Goal: Task Accomplishment & Management: Manage account settings

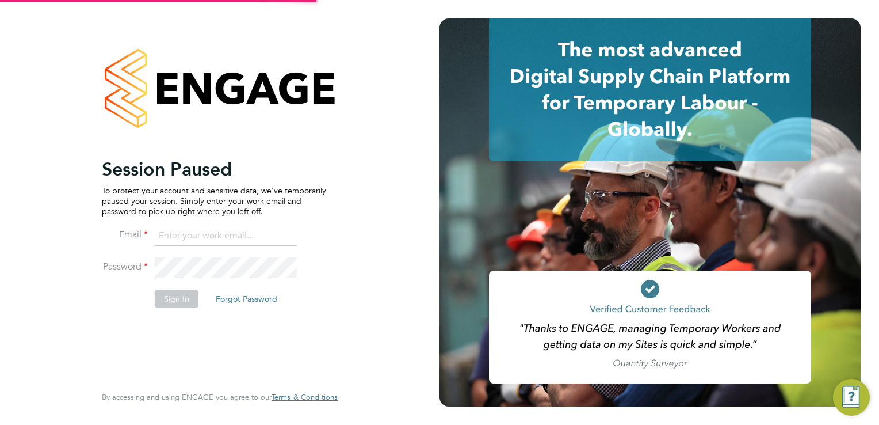
type input "louiscrawford@itsconstruction.co.uk"
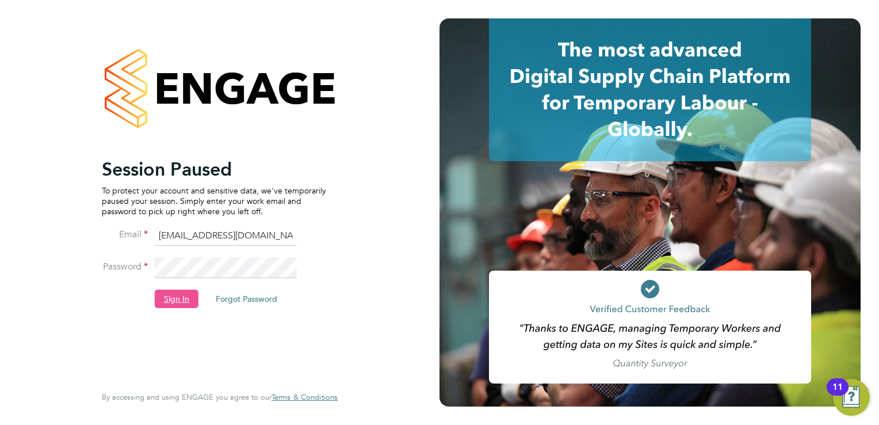
click at [172, 298] on button "Sign In" at bounding box center [177, 298] width 44 height 18
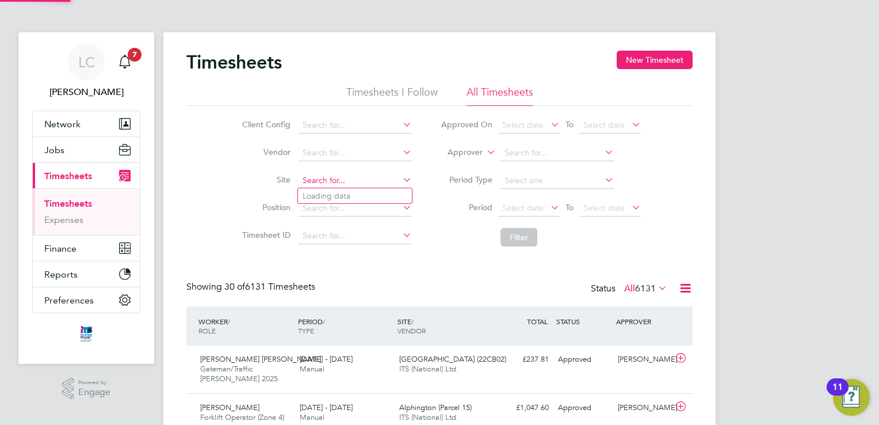
click at [312, 181] on input at bounding box center [355, 181] width 113 height 16
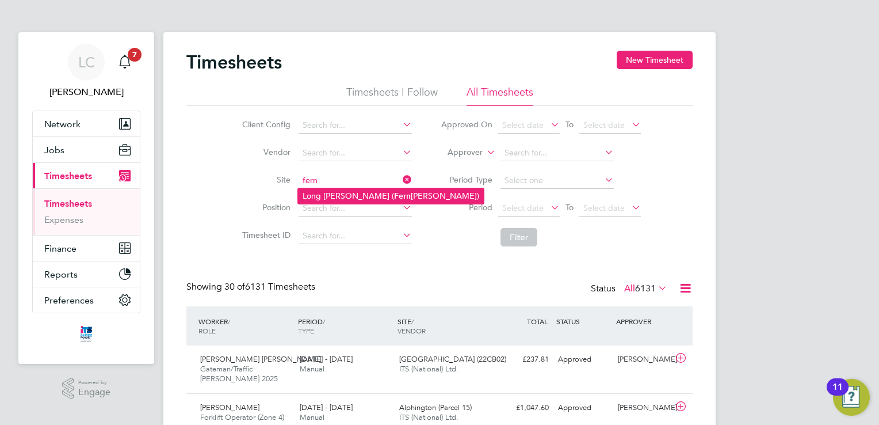
click at [315, 197] on li "Long [PERSON_NAME] ( [PERSON_NAME][GEOGRAPHIC_DATA])" at bounding box center [391, 196] width 186 height 16
type input "Long [PERSON_NAME] ([GEOGRAPHIC_DATA])"
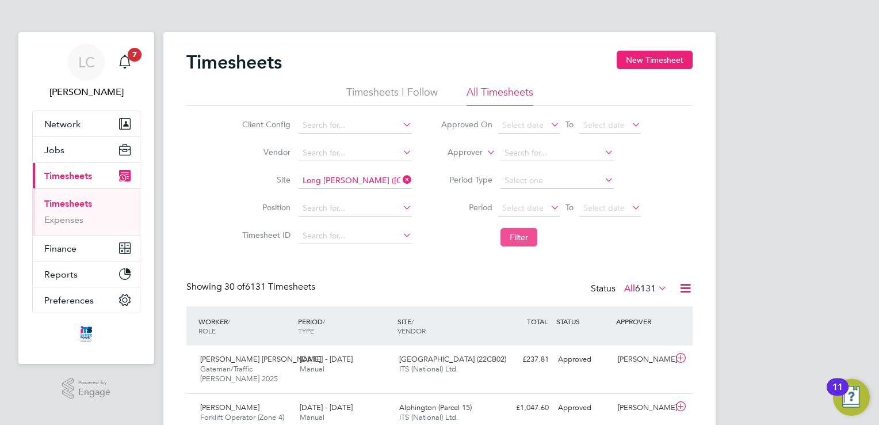
click at [507, 231] on button "Filter" at bounding box center [519, 237] width 37 height 18
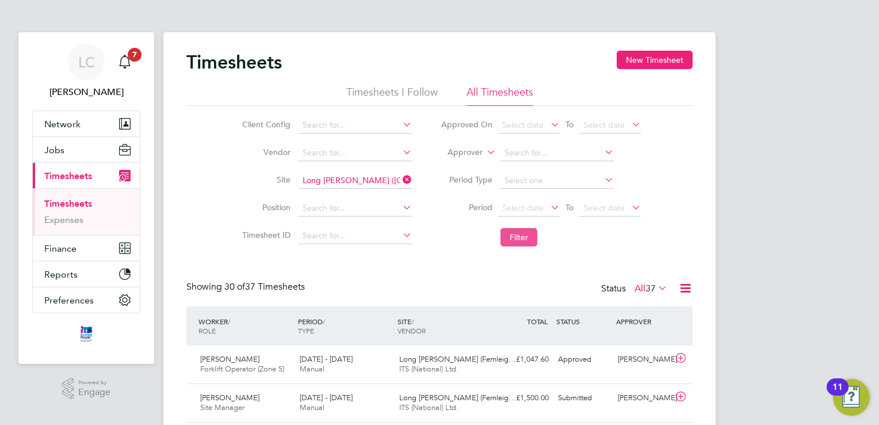
click at [506, 236] on button "Filter" at bounding box center [519, 237] width 37 height 18
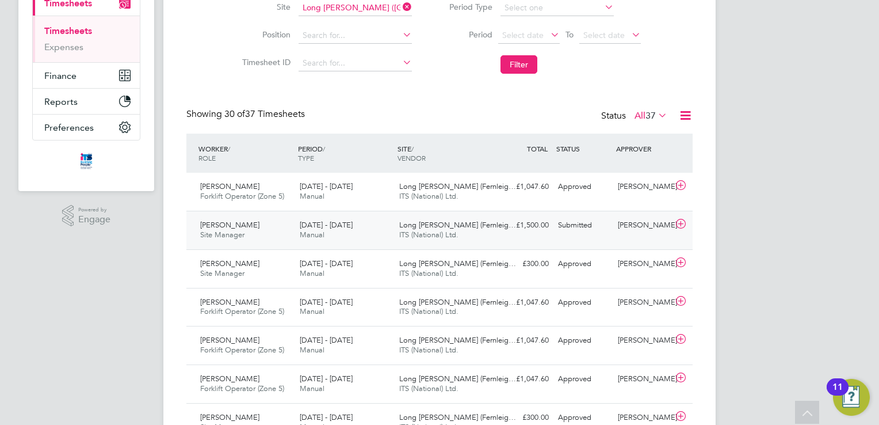
click at [676, 222] on icon at bounding box center [681, 223] width 14 height 9
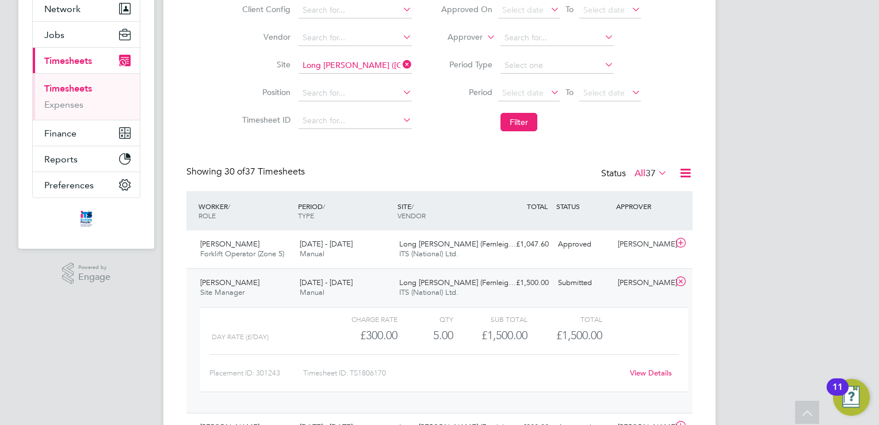
click at [681, 281] on icon at bounding box center [681, 281] width 14 height 9
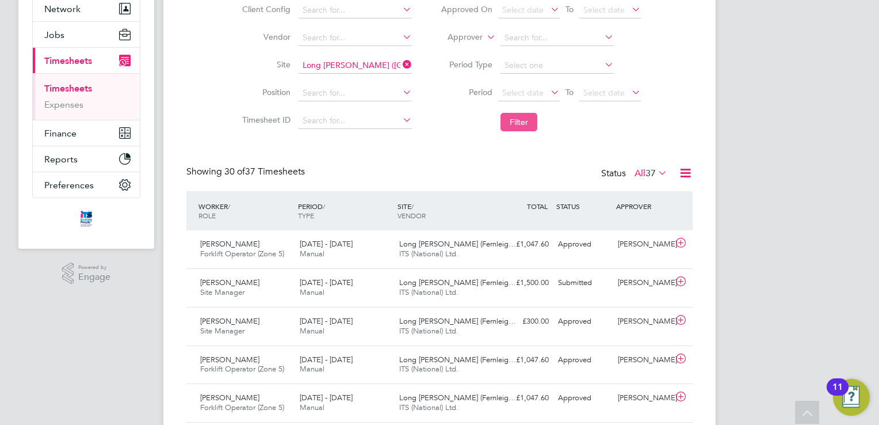
click at [510, 120] on button "Filter" at bounding box center [519, 122] width 37 height 18
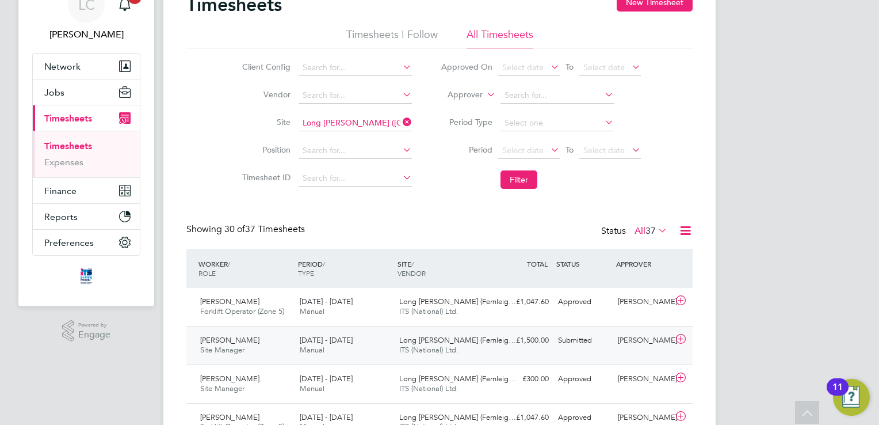
click at [679, 336] on icon at bounding box center [681, 338] width 14 height 9
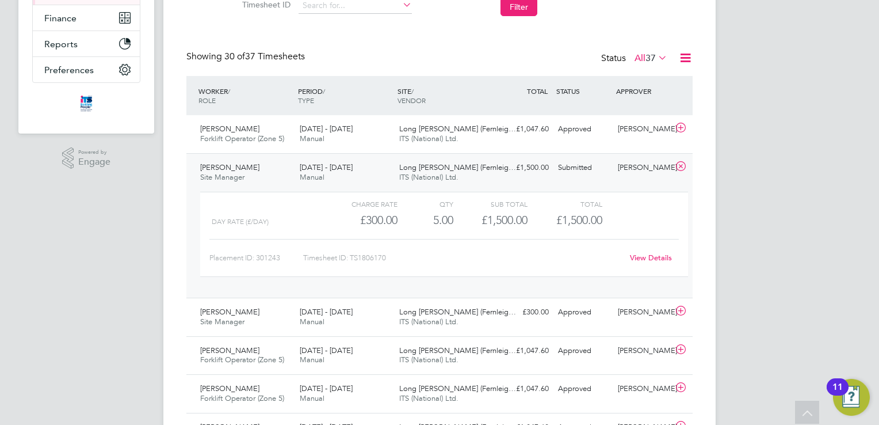
click at [656, 258] on link "View Details" at bounding box center [651, 258] width 42 height 10
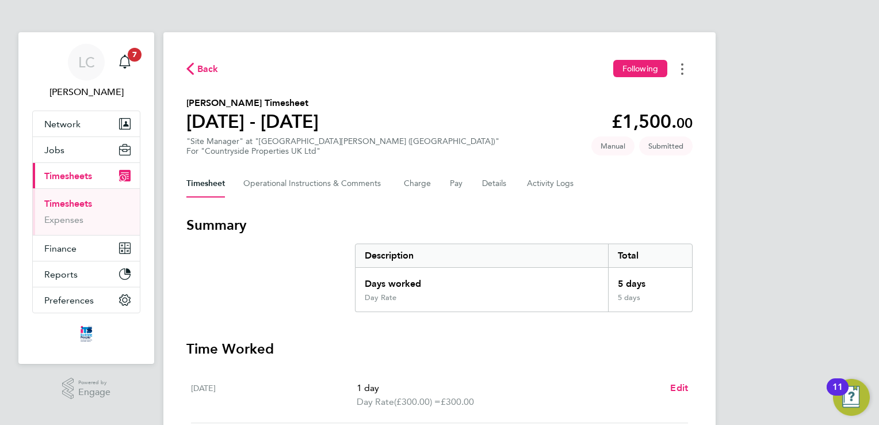
click at [686, 61] on button "Timesheets Menu" at bounding box center [682, 69] width 21 height 18
click at [571, 149] on section "Denis Clark's Timesheet 18 - 24 Aug 2025 £1,500. 00 "Site Manager" at "Long Mar…" at bounding box center [439, 126] width 506 height 60
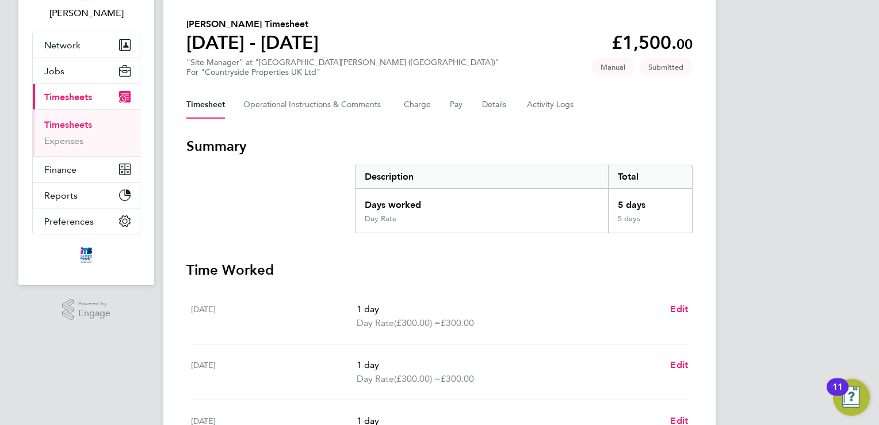
scroll to position [58, 0]
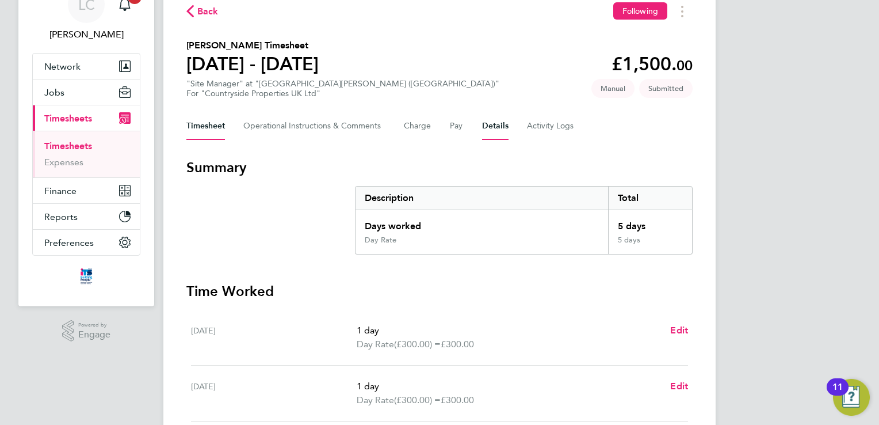
click at [503, 130] on button "Details" at bounding box center [495, 126] width 26 height 28
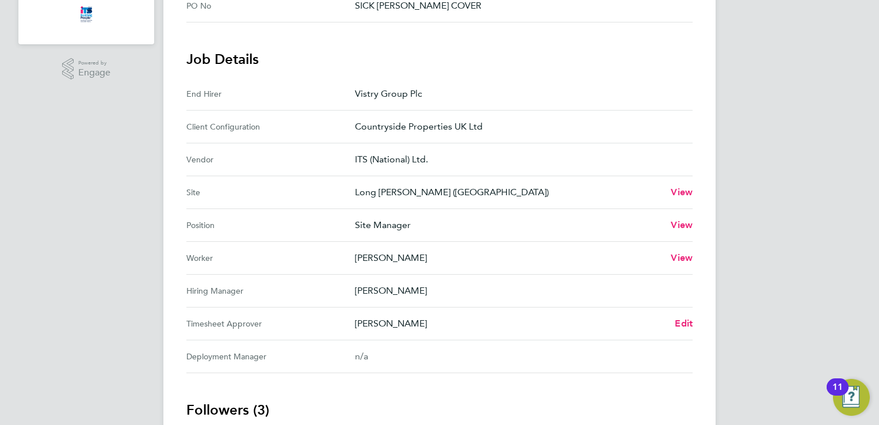
scroll to position [345, 0]
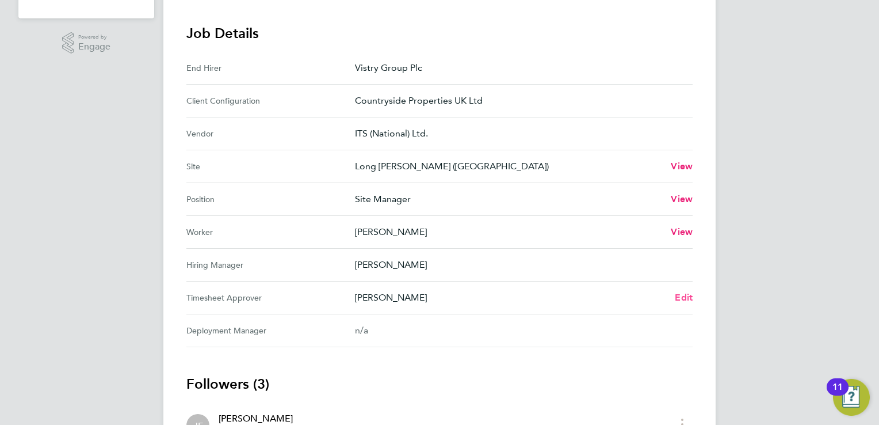
click at [689, 292] on span "Edit" at bounding box center [684, 297] width 18 height 11
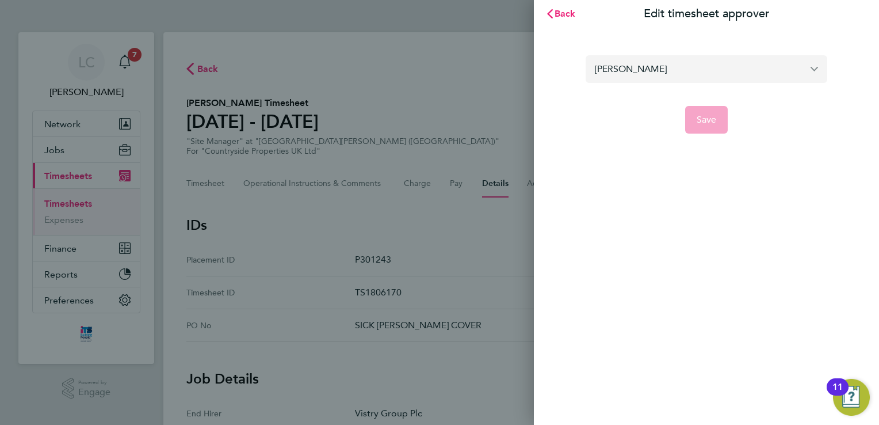
click at [633, 71] on input "[PERSON_NAME]" at bounding box center [707, 68] width 242 height 27
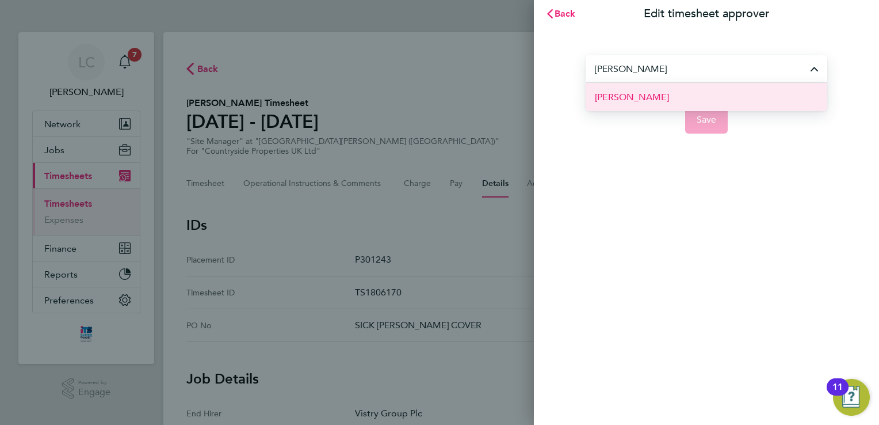
click at [626, 96] on span "Sebastian Talmacel" at bounding box center [632, 97] width 74 height 14
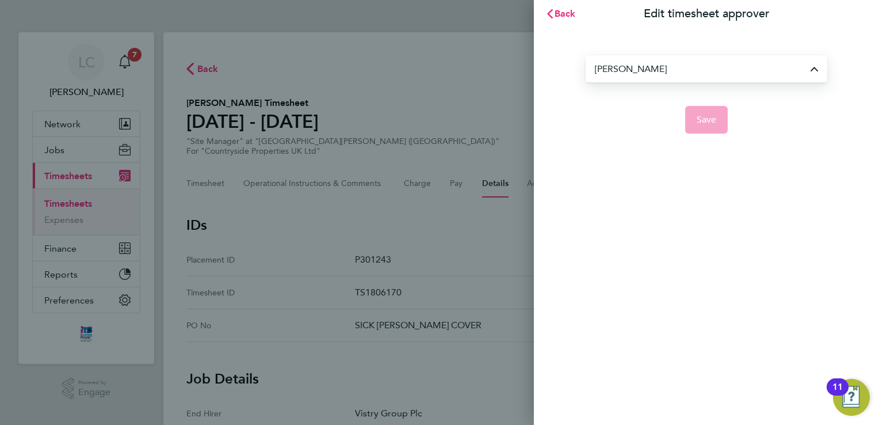
type input "Sebastian Talmacel"
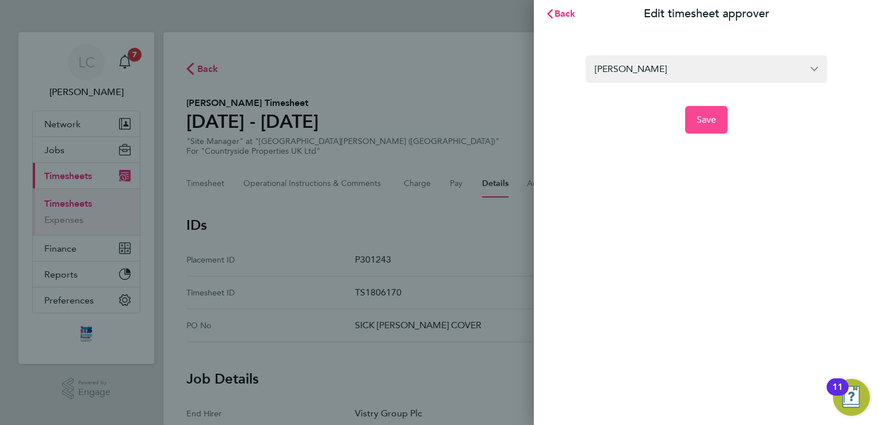
click at [714, 116] on span "Save" at bounding box center [707, 120] width 20 height 12
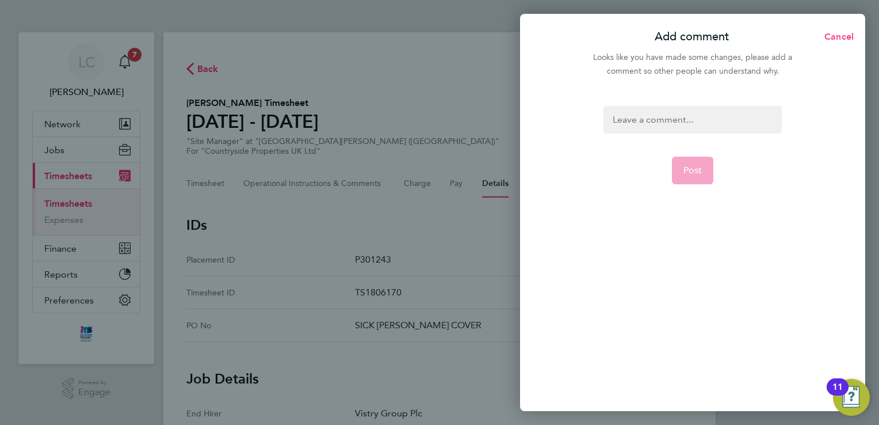
click at [841, 33] on span "Cancel" at bounding box center [837, 36] width 33 height 11
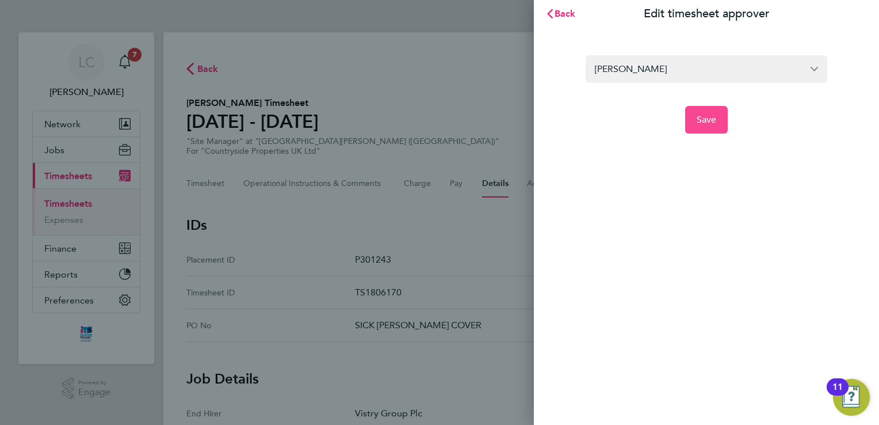
click at [706, 120] on span "Save" at bounding box center [707, 120] width 20 height 12
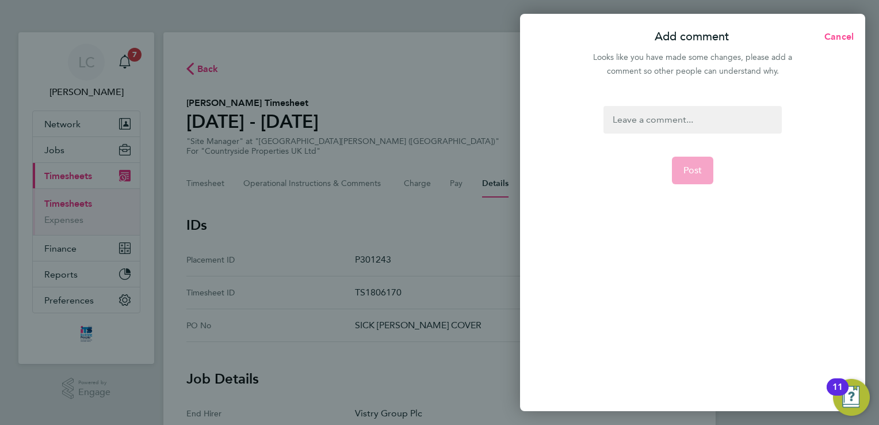
click at [842, 29] on button "Cancel" at bounding box center [835, 36] width 59 height 23
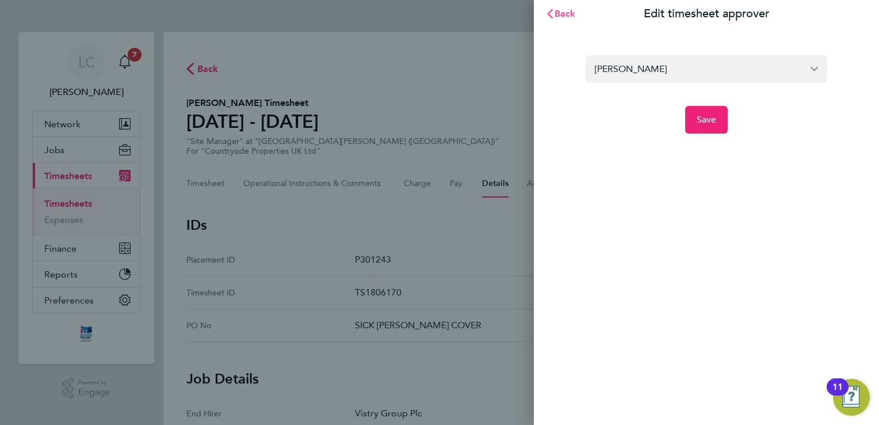
click at [562, 12] on span "Back" at bounding box center [565, 13] width 21 height 11
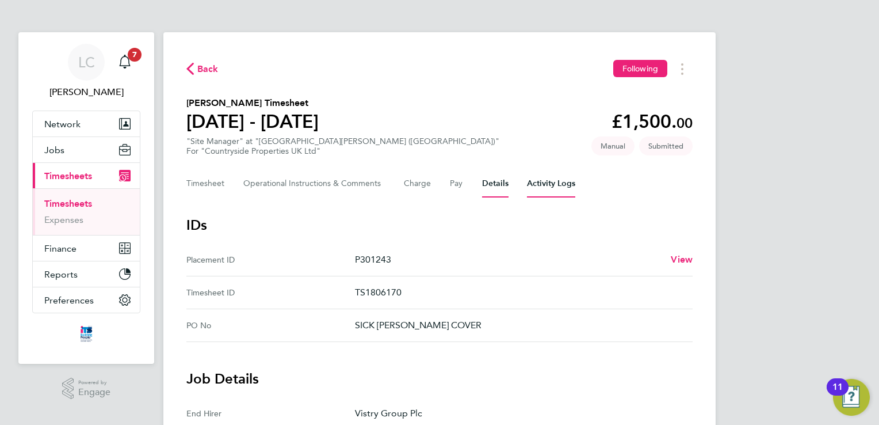
click at [559, 180] on Logs-tab "Activity Logs" at bounding box center [551, 184] width 48 height 28
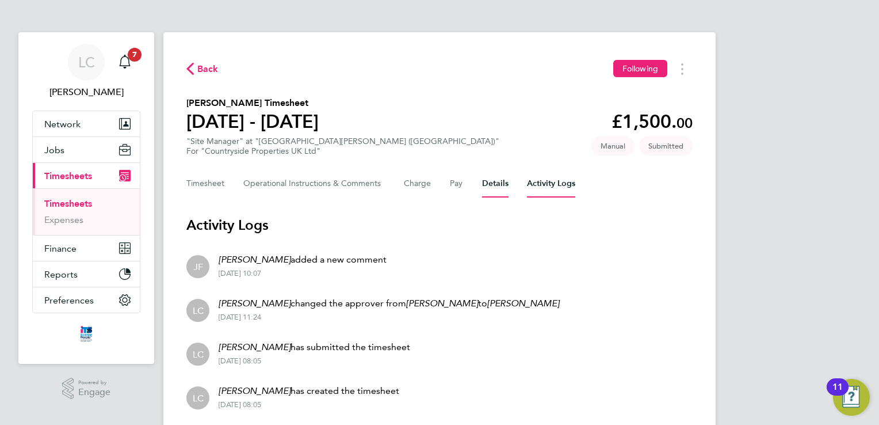
click at [502, 182] on button "Details" at bounding box center [495, 184] width 26 height 28
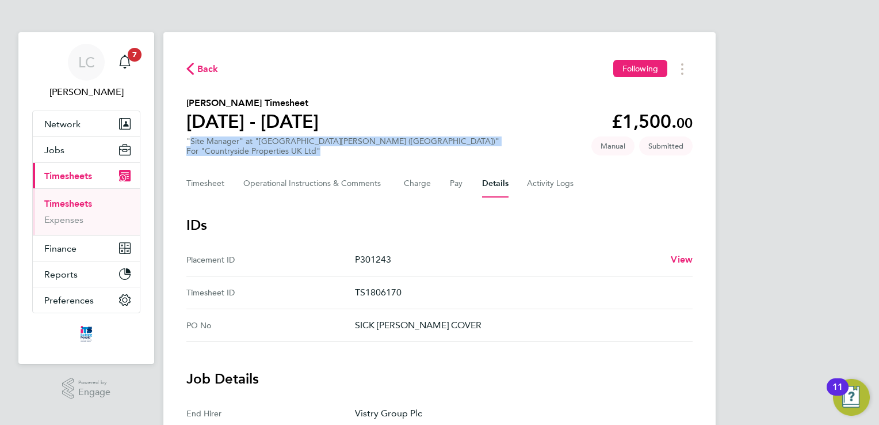
drag, startPoint x: 188, startPoint y: 142, endPoint x: 325, endPoint y: 154, distance: 137.5
click at [325, 154] on div ""Site Manager" at "Long Marston (Fernleigh Park)" For "Countryside Properties U…" at bounding box center [342, 146] width 313 height 20
click at [322, 150] on div "For "Countryside Properties UK Ltd"" at bounding box center [342, 151] width 313 height 10
drag, startPoint x: 315, startPoint y: 150, endPoint x: 182, endPoint y: 140, distance: 133.3
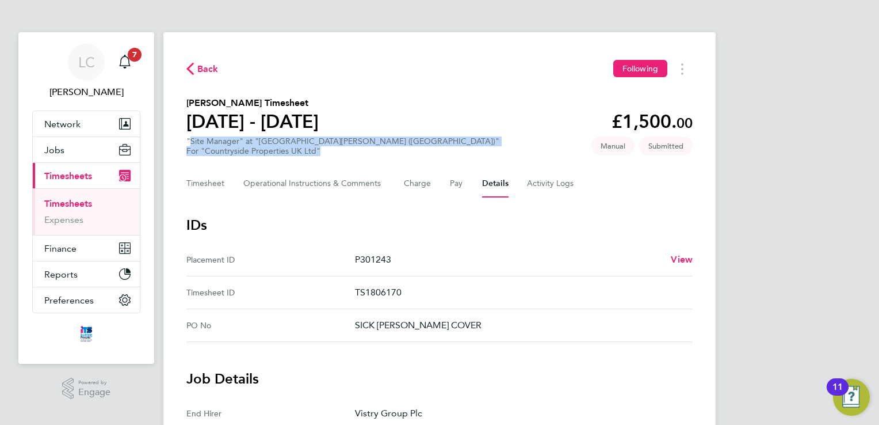
drag, startPoint x: 182, startPoint y: 140, endPoint x: 189, endPoint y: 144, distance: 7.7
click at [189, 144] on div ""Site Manager" at "Long Marston (Fernleigh Park)" For "Countryside Properties U…" at bounding box center [342, 146] width 313 height 20
click at [186, 142] on div ""Site Manager" at "Long Marston (Fernleigh Park)" For "Countryside Properties U…" at bounding box center [342, 146] width 313 height 20
drag, startPoint x: 186, startPoint y: 142, endPoint x: 326, endPoint y: 152, distance: 140.2
click at [326, 152] on div ""Site Manager" at "Long Marston (Fernleigh Park)" For "Countryside Properties U…" at bounding box center [342, 146] width 313 height 20
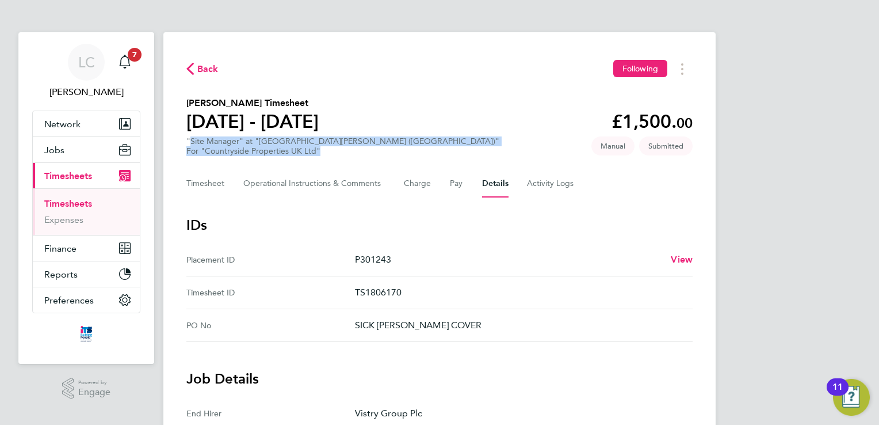
click at [325, 151] on div "For "Countryside Properties UK Ltd"" at bounding box center [342, 151] width 313 height 10
click at [320, 150] on div "For "Countryside Properties UK Ltd"" at bounding box center [342, 151] width 313 height 10
